Goal: Task Accomplishment & Management: Manage account settings

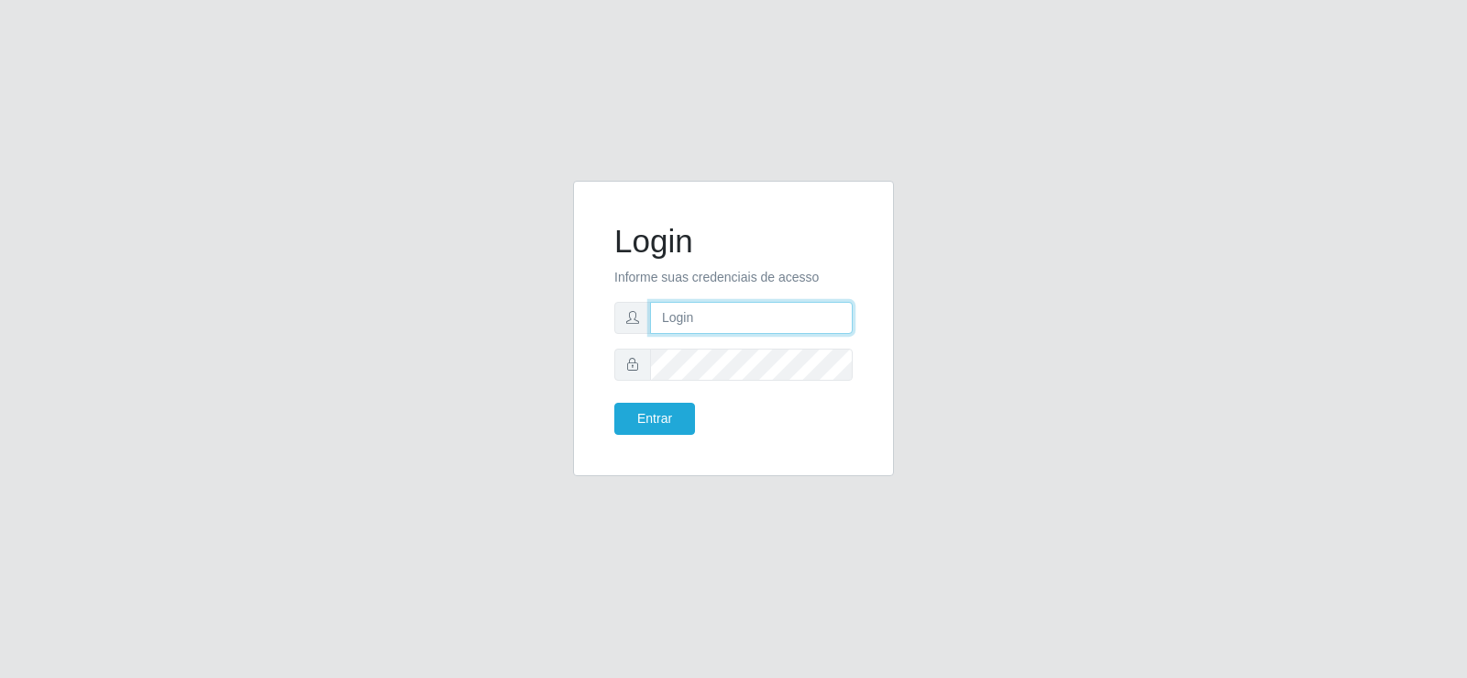
type input "[EMAIL_ADDRESS][DOMAIN_NAME]"
drag, startPoint x: 709, startPoint y: 326, endPoint x: 739, endPoint y: 317, distance: 31.6
click at [709, 326] on input "[EMAIL_ADDRESS][DOMAIN_NAME]" at bounding box center [751, 318] width 203 height 32
click at [809, 326] on input "[EMAIL_ADDRESS][DOMAIN_NAME]" at bounding box center [751, 318] width 203 height 32
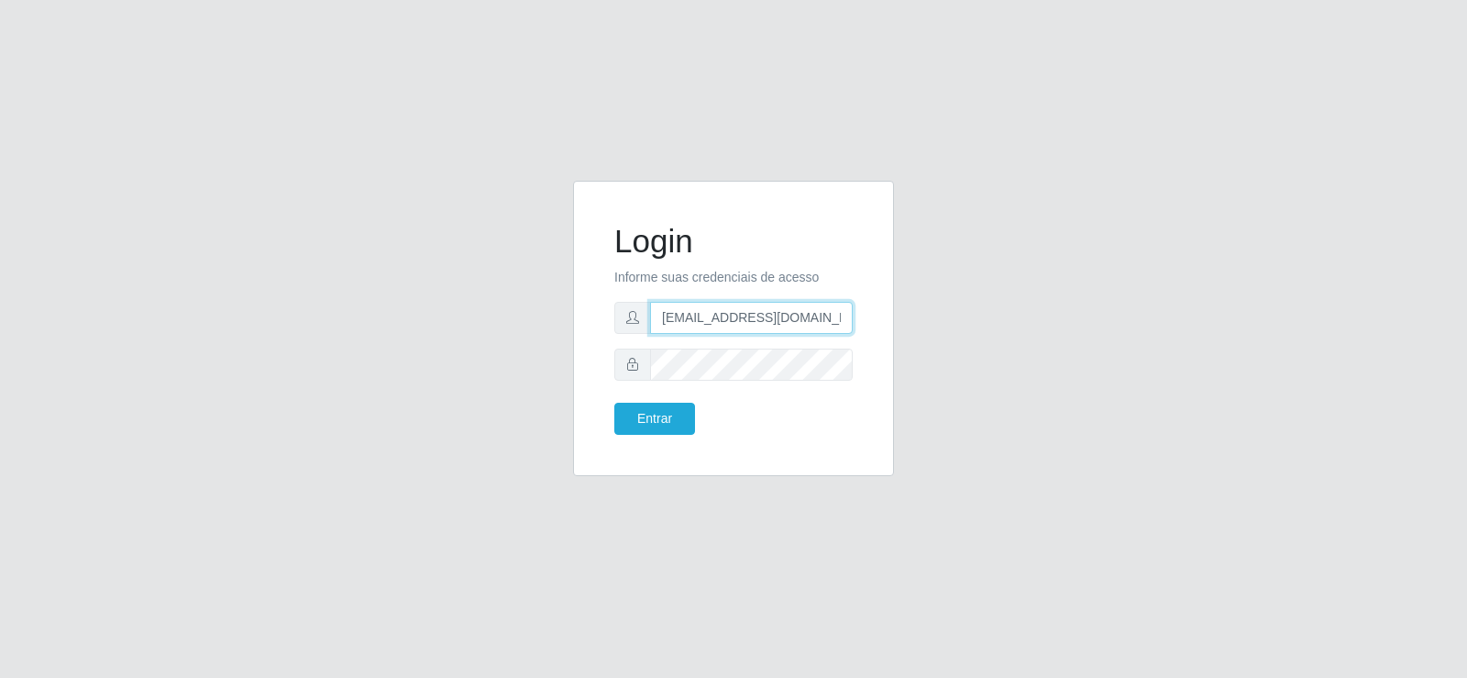
click at [809, 326] on input "[EMAIL_ADDRESS][DOMAIN_NAME]" at bounding box center [751, 318] width 203 height 32
type input "G"
drag, startPoint x: 716, startPoint y: 314, endPoint x: 498, endPoint y: 335, distance: 219.3
click at [498, 335] on div "Login Informe suas credenciais de acesso G Entrar" at bounding box center [734, 339] width 1046 height 317
type input "gu7896013104070"
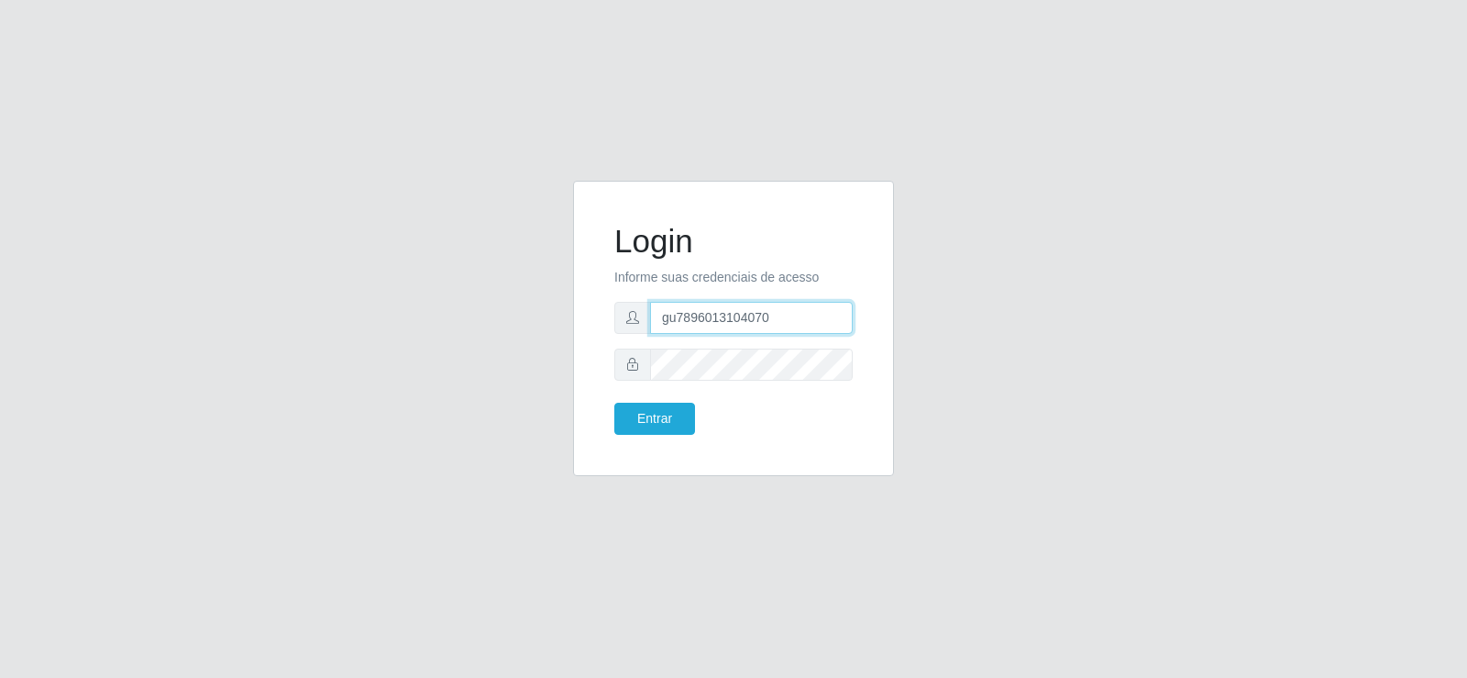
click at [614, 403] on button "Entrar" at bounding box center [654, 419] width 81 height 32
